Goal: Check status: Check status

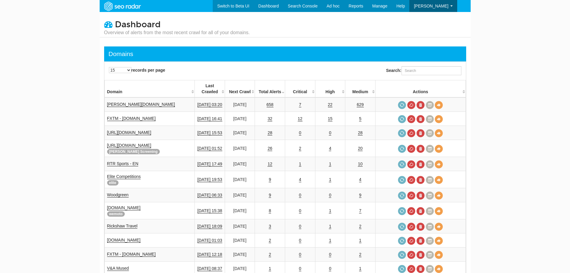
scroll to position [24, 0]
click at [411, 76] on div "Search:" at bounding box center [423, 71] width 75 height 10
click at [413, 72] on input "Search:" at bounding box center [432, 70] width 60 height 9
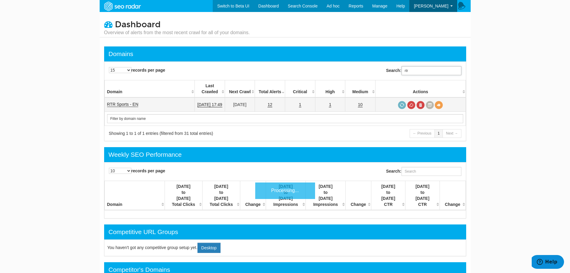
type input "rtr"
click at [131, 102] on link "RTR Sports - EN" at bounding box center [122, 104] width 31 height 5
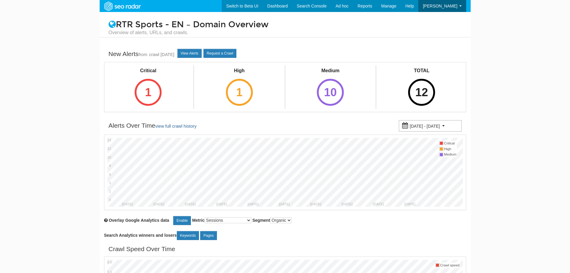
scroll to position [24, 0]
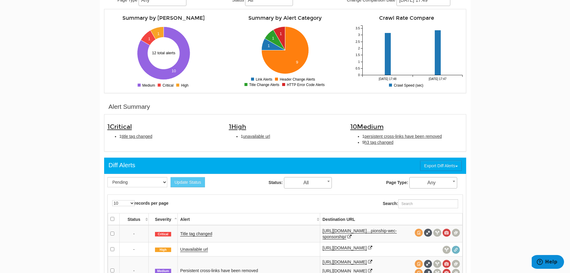
scroll to position [120, 0]
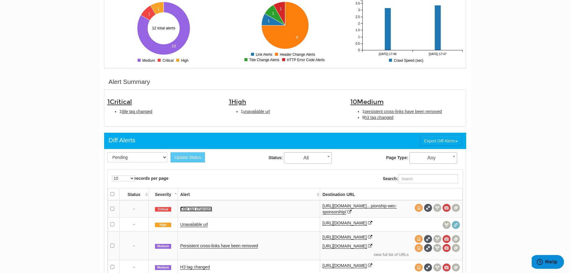
click at [195, 210] on link "Title tag changed" at bounding box center [196, 208] width 32 height 5
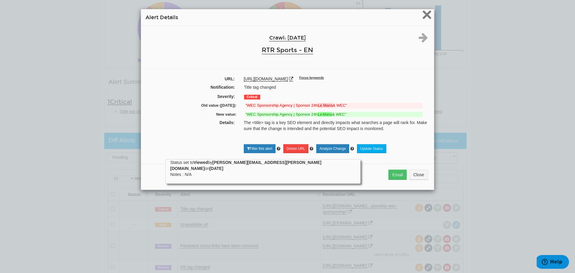
click at [428, 16] on span "×" at bounding box center [427, 14] width 10 height 20
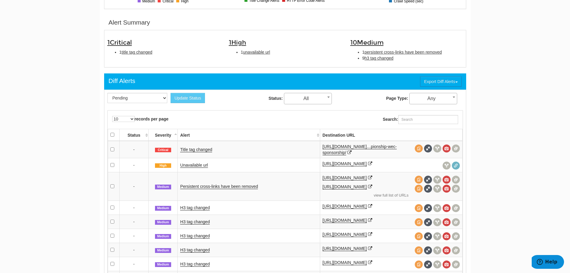
scroll to position [180, 0]
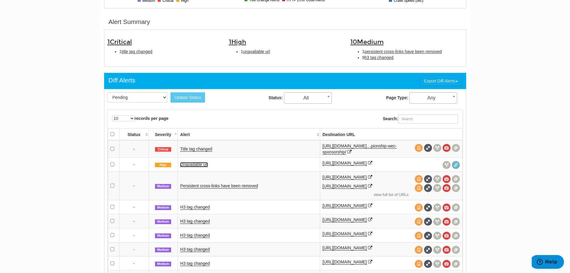
click at [203, 162] on link "Unavailable url" at bounding box center [194, 164] width 28 height 5
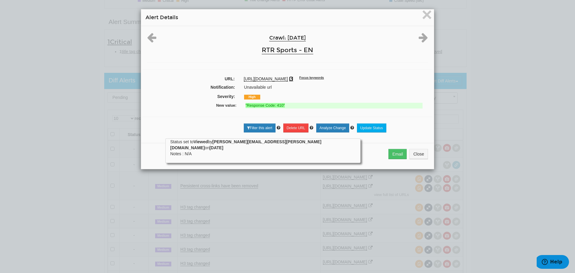
click at [293, 80] on icon at bounding box center [291, 79] width 4 height 4
click at [426, 17] on span "×" at bounding box center [427, 14] width 10 height 20
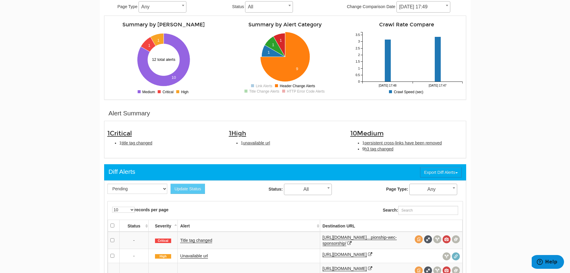
scroll to position [30, 0]
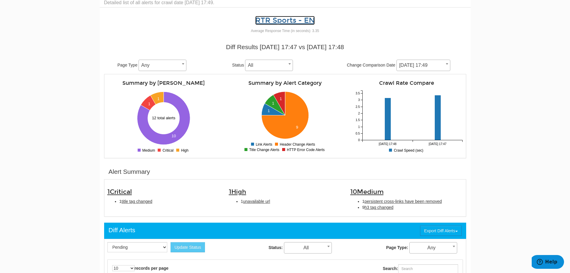
drag, startPoint x: 291, startPoint y: 21, endPoint x: 317, endPoint y: 24, distance: 26.2
click at [291, 21] on link "RTR Sports - EN" at bounding box center [285, 20] width 60 height 9
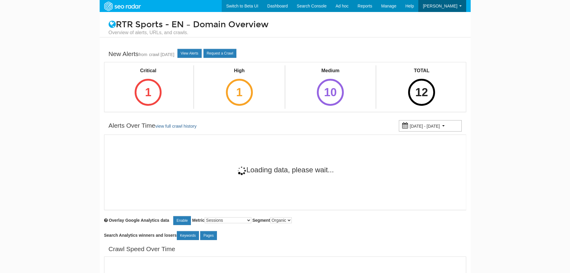
scroll to position [24, 0]
